Goal: Navigation & Orientation: Find specific page/section

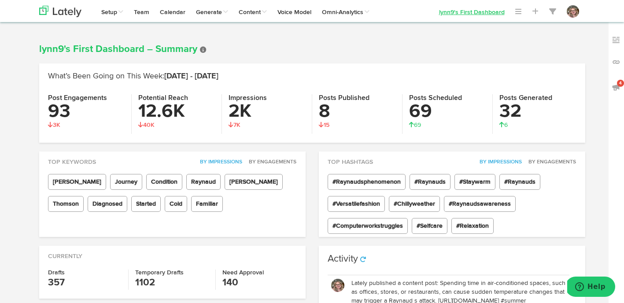
click at [448, 12] on link "lynn9's First Dashboard" at bounding box center [472, 11] width 76 height 22
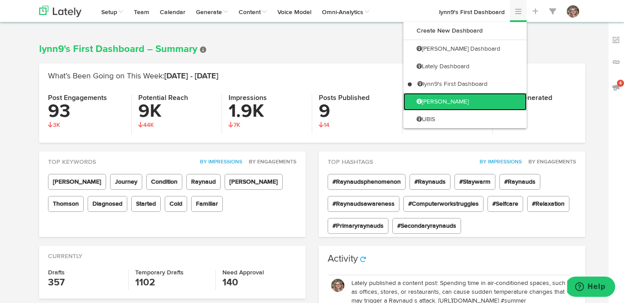
click at [460, 98] on link "[PERSON_NAME]" at bounding box center [464, 102] width 123 height 18
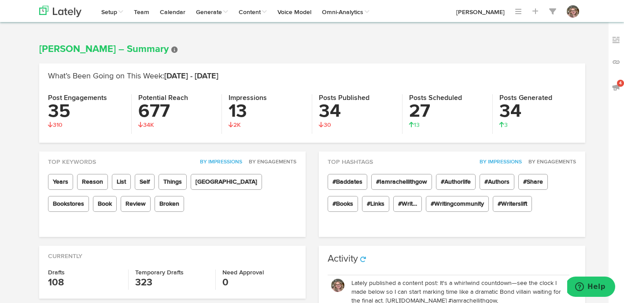
click at [427, 56] on div "[PERSON_NAME] – Summary What’s Been Going on This Week: [DATE] - [DATE] Post En…" at bounding box center [312, 97] width 559 height 107
